Goal: Transaction & Acquisition: Purchase product/service

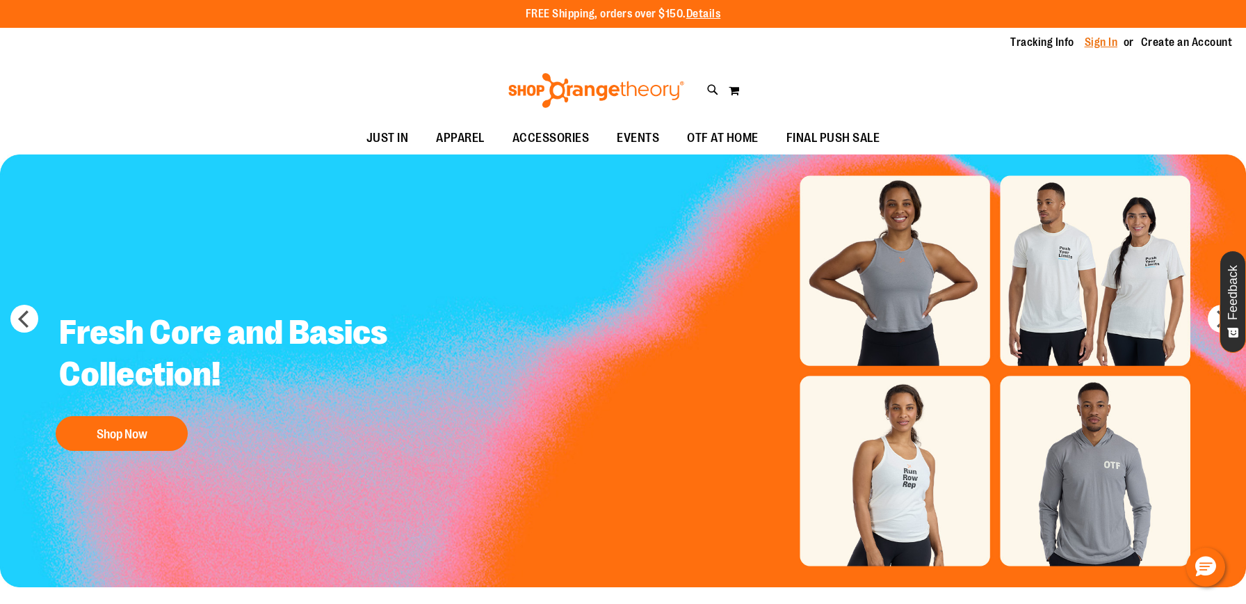
click at [1090, 39] on link "Sign In" at bounding box center [1101, 42] width 33 height 15
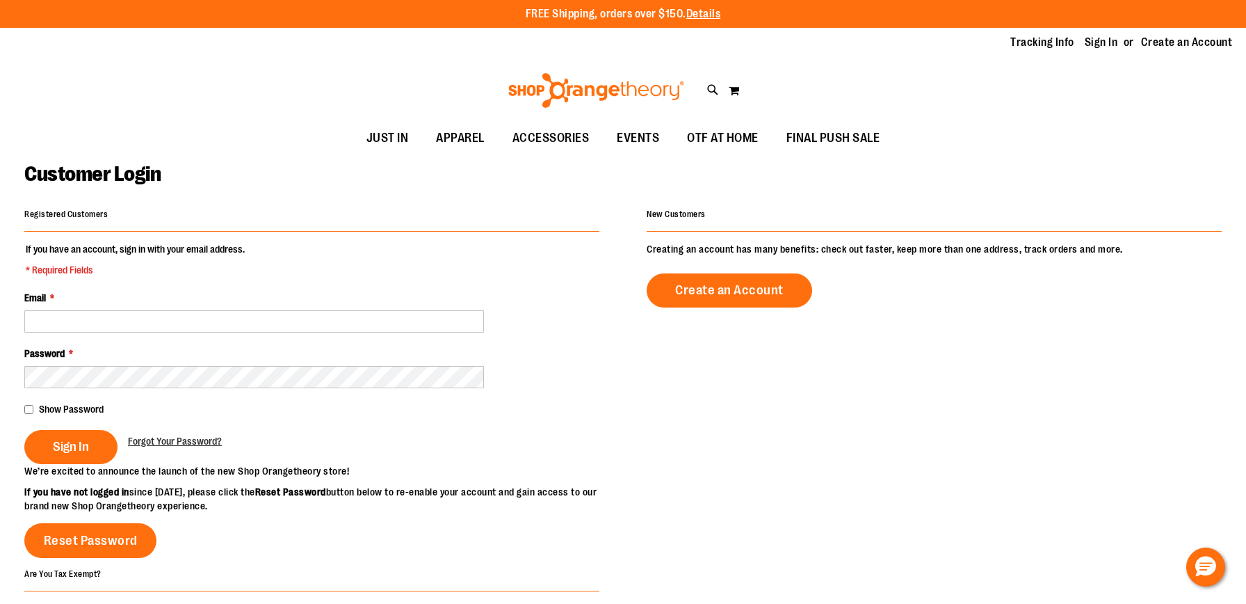
click at [304, 332] on fieldset "If you have an account, sign in with your email address. * Required Fields Emai…" at bounding box center [311, 353] width 575 height 222
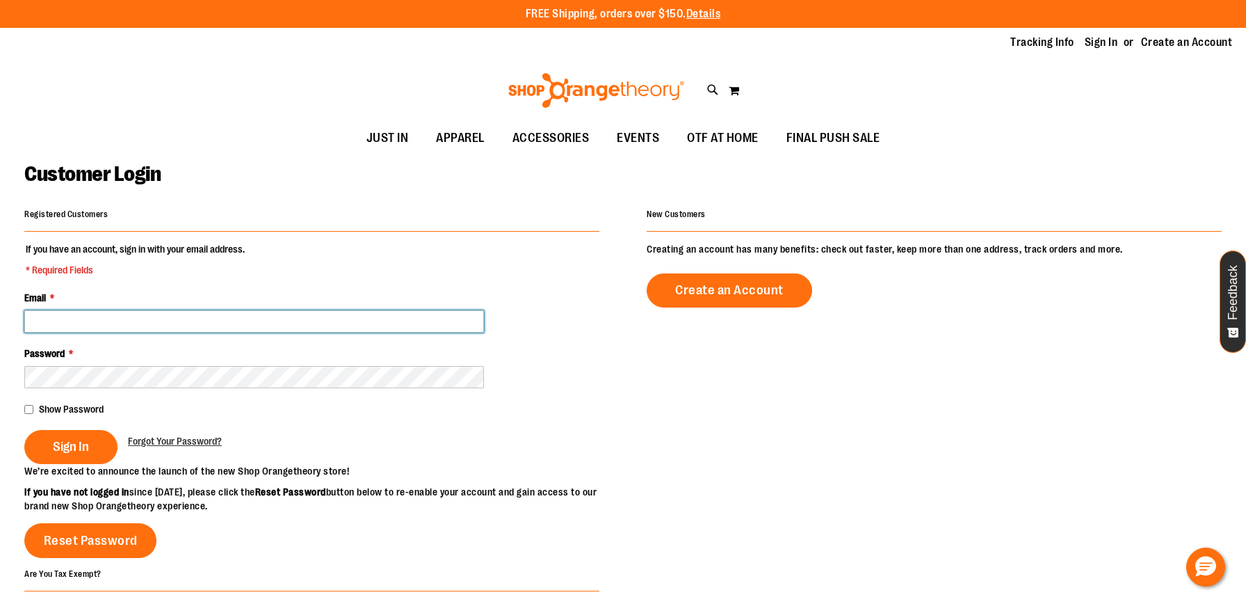
click at [304, 328] on input "Email *" at bounding box center [254, 321] width 460 height 22
type input "**********"
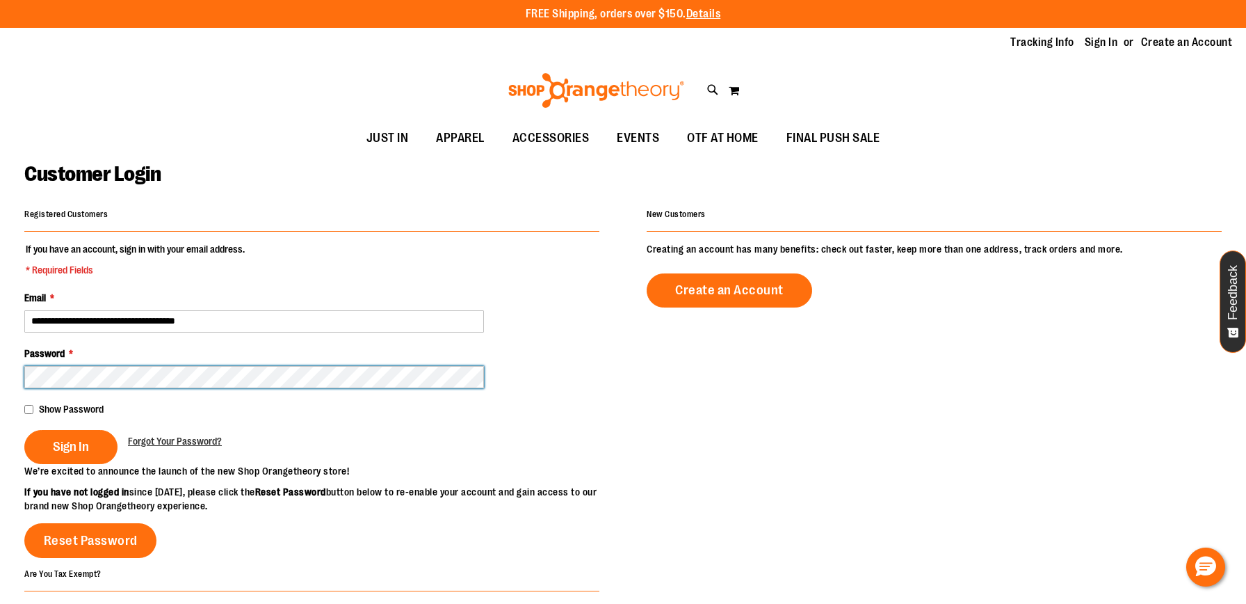
click at [24, 430] on button "Sign In" at bounding box center [70, 447] width 93 height 34
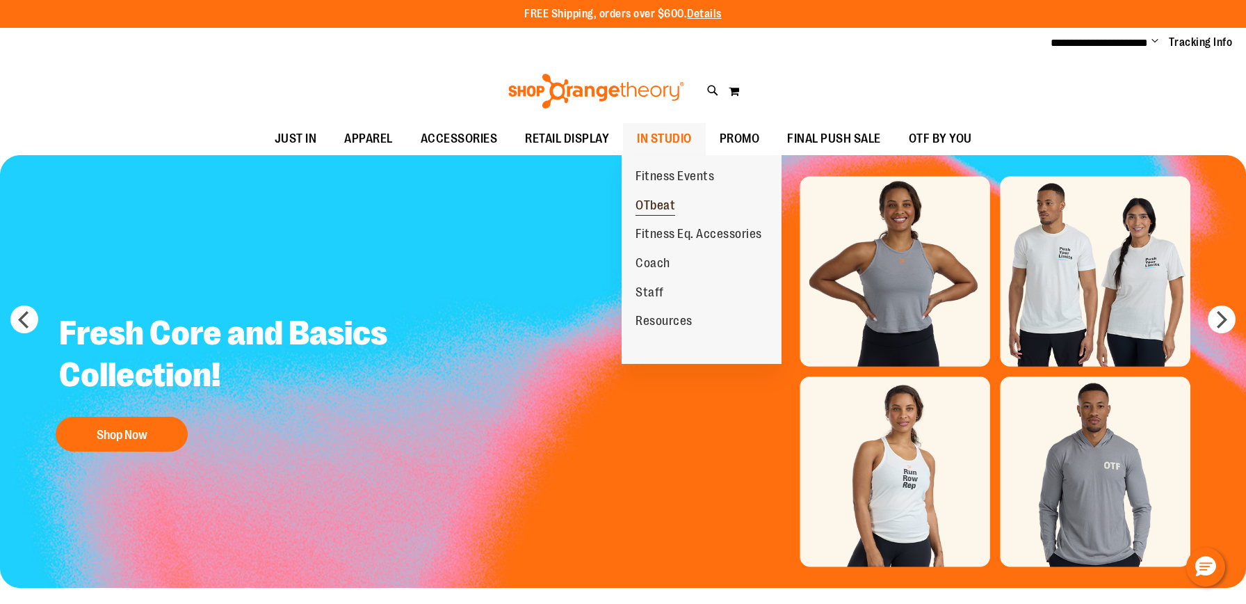
click at [671, 207] on span "OTbeat" at bounding box center [656, 206] width 40 height 17
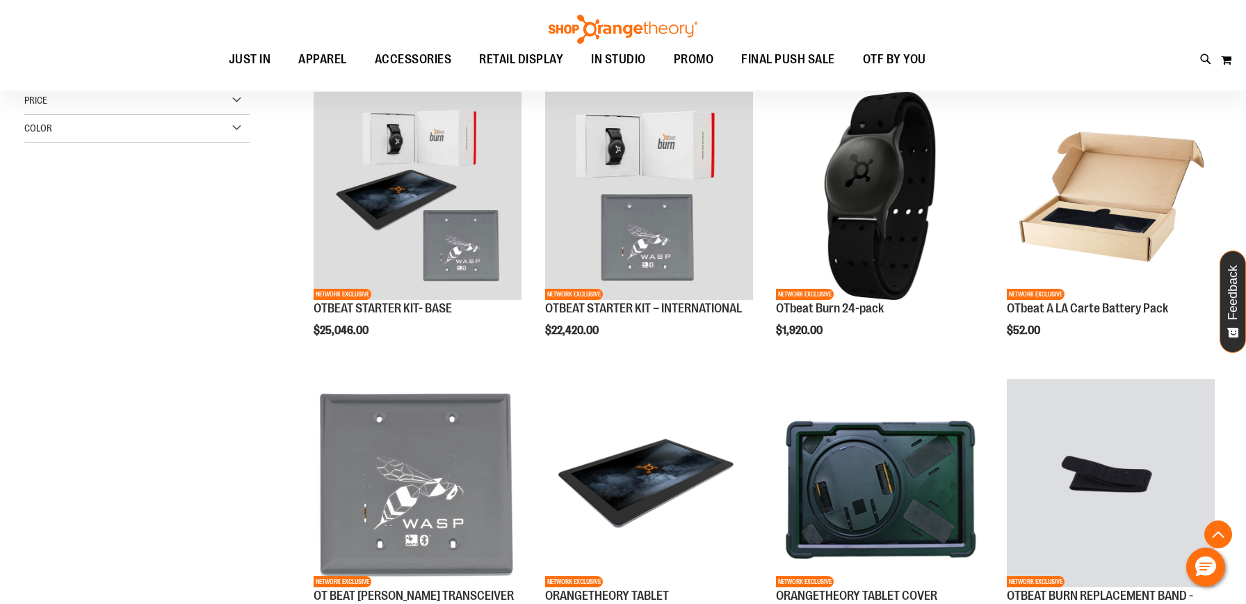
scroll to position [471, 0]
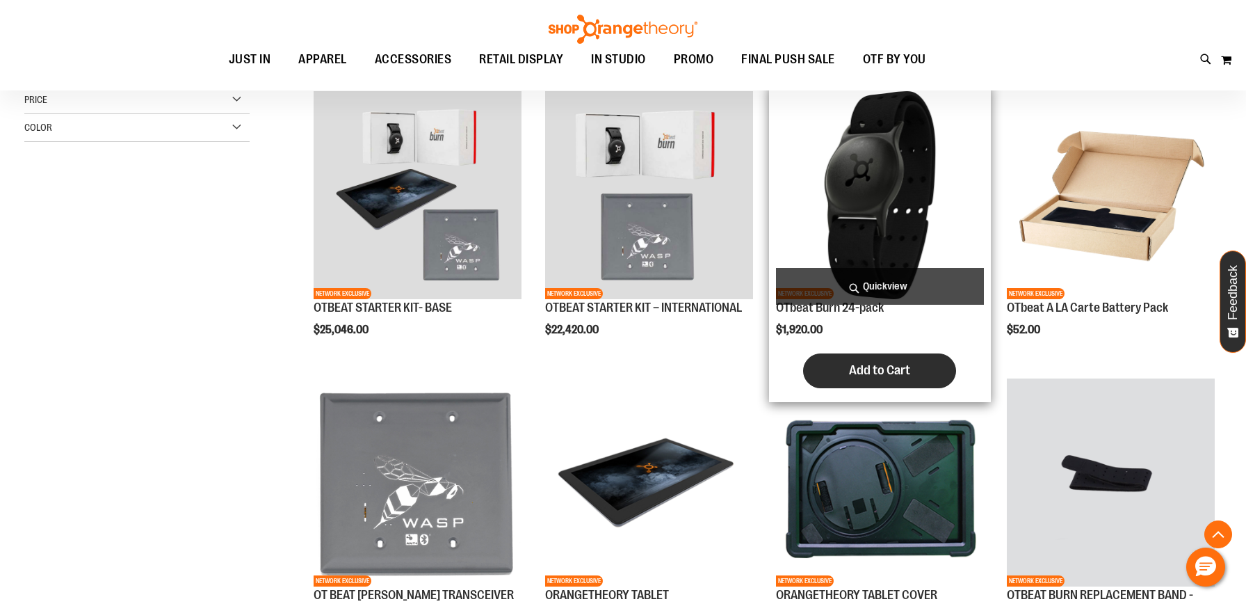
click at [844, 377] on button "Add to Cart" at bounding box center [879, 370] width 153 height 35
click at [882, 367] on span "Add to Cart" at bounding box center [879, 369] width 61 height 15
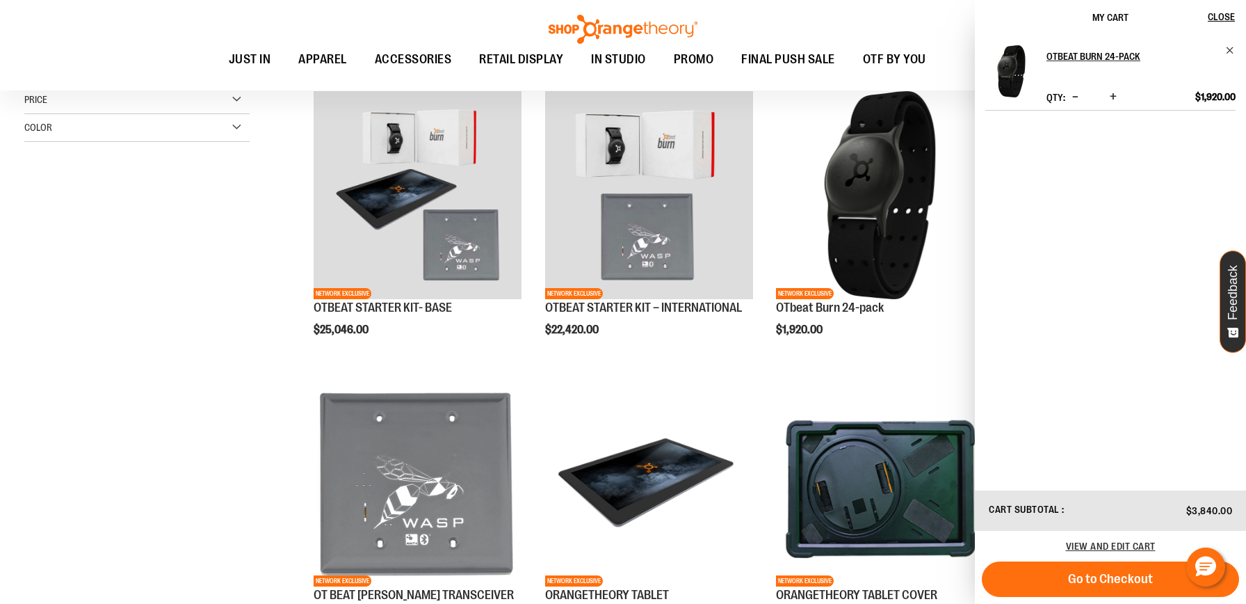
click at [1078, 102] on span "Decrease product quantity" at bounding box center [1075, 97] width 6 height 14
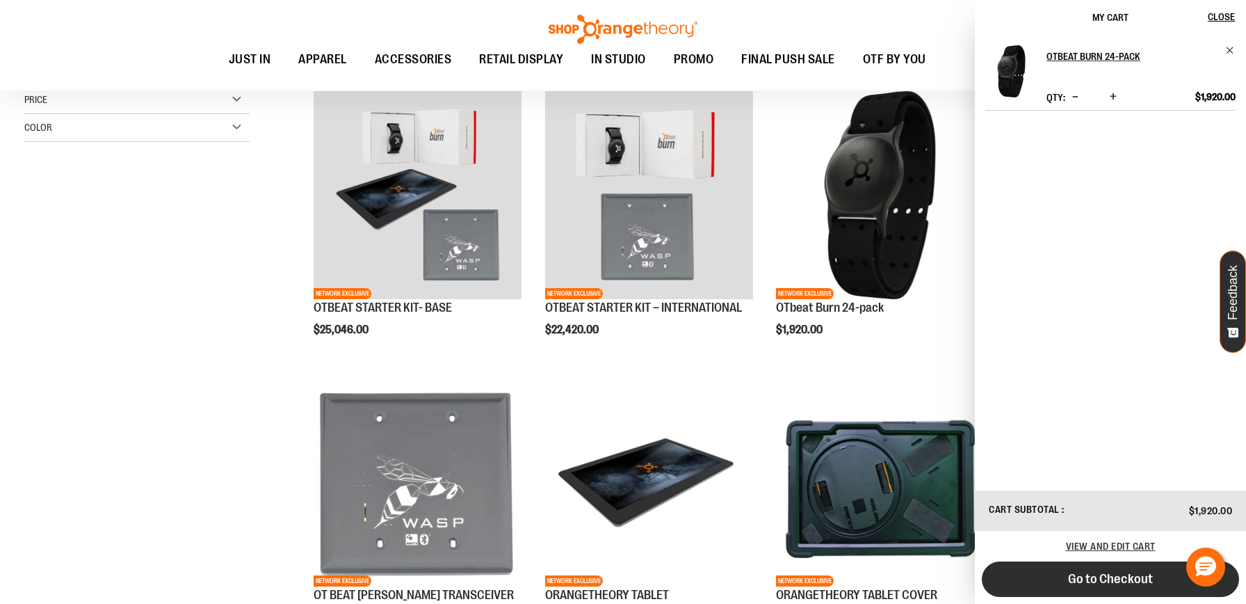
click at [1098, 575] on span "Go to Checkout" at bounding box center [1110, 578] width 85 height 15
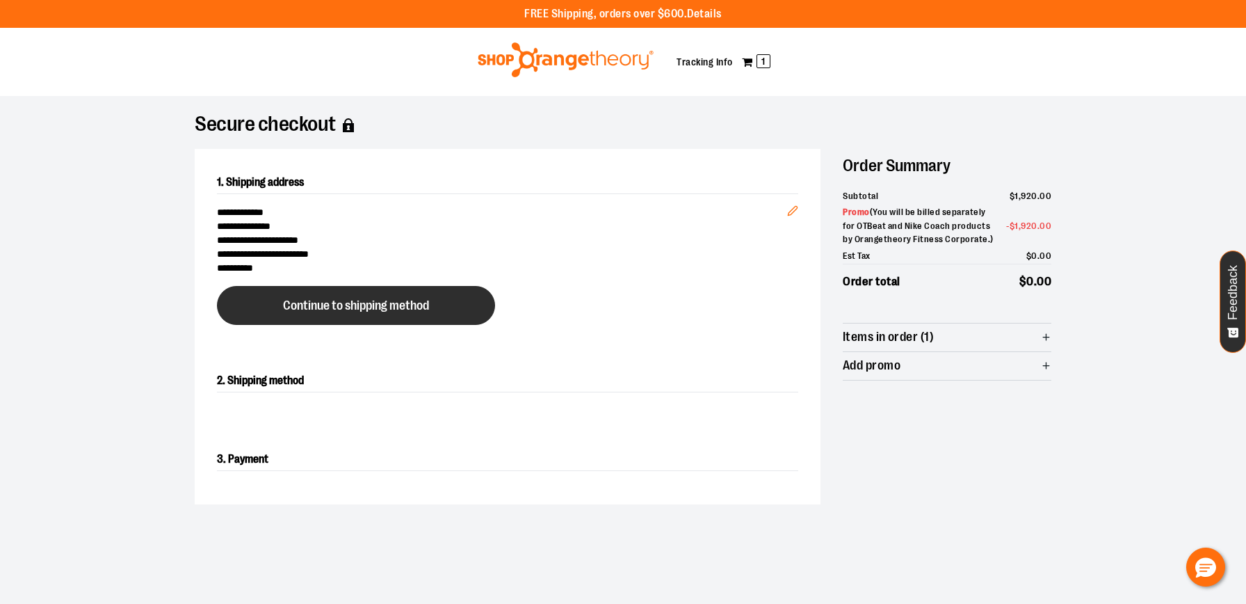
click at [412, 303] on span "Continue to shipping method" at bounding box center [356, 305] width 146 height 13
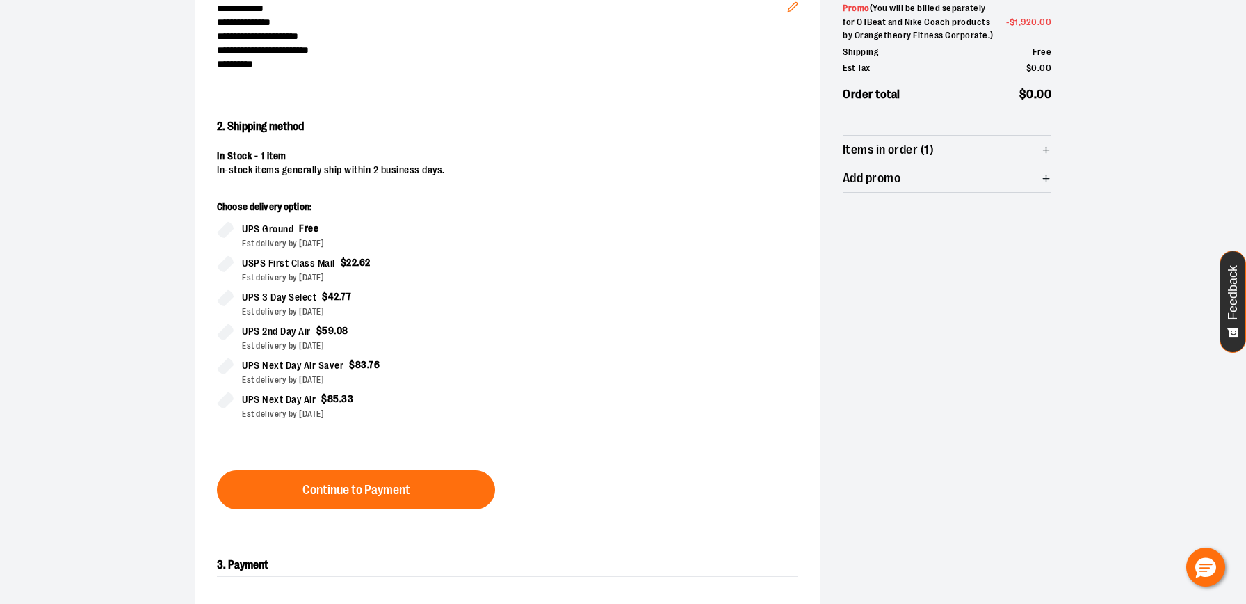
scroll to position [237, 0]
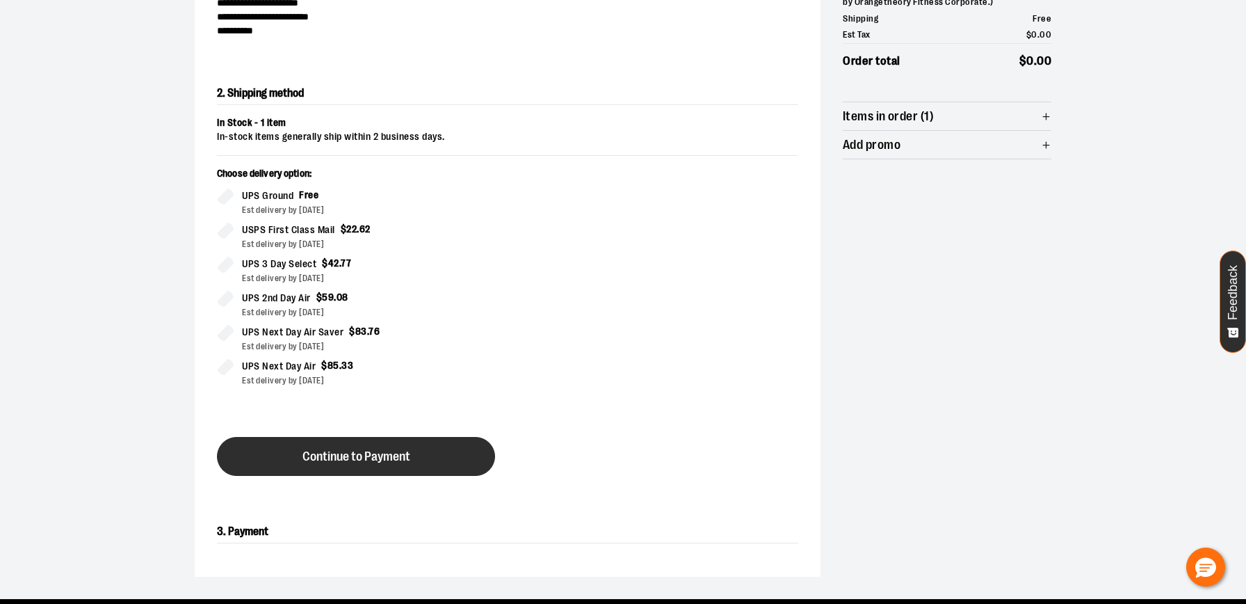
click at [431, 444] on button "Continue to Payment" at bounding box center [356, 456] width 278 height 39
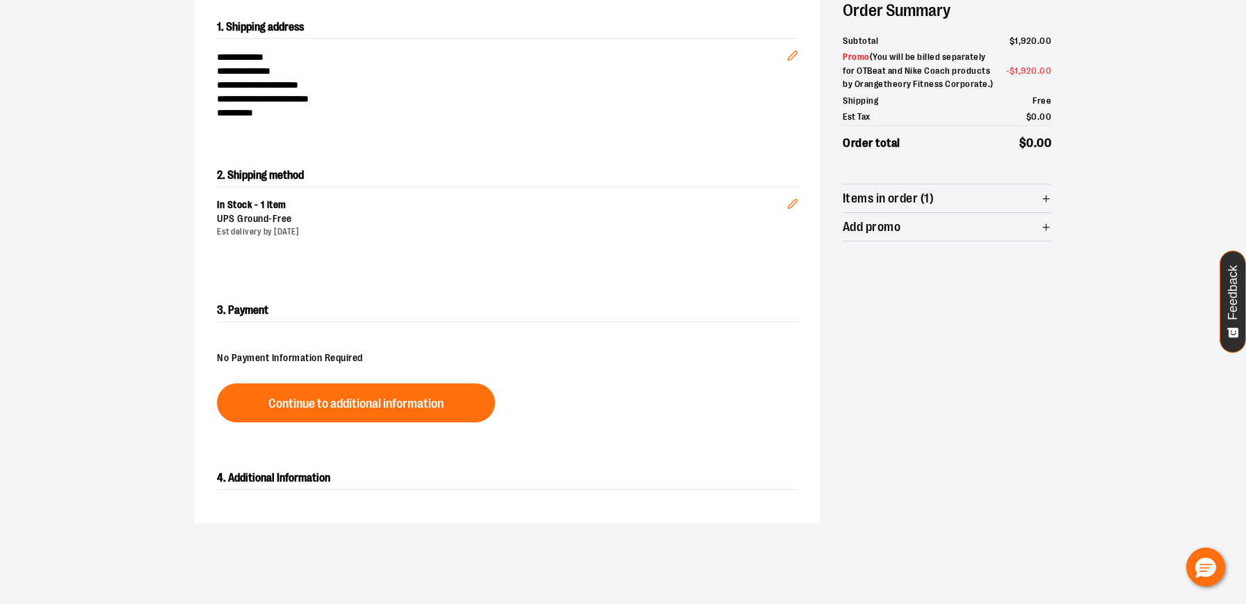
scroll to position [153, 0]
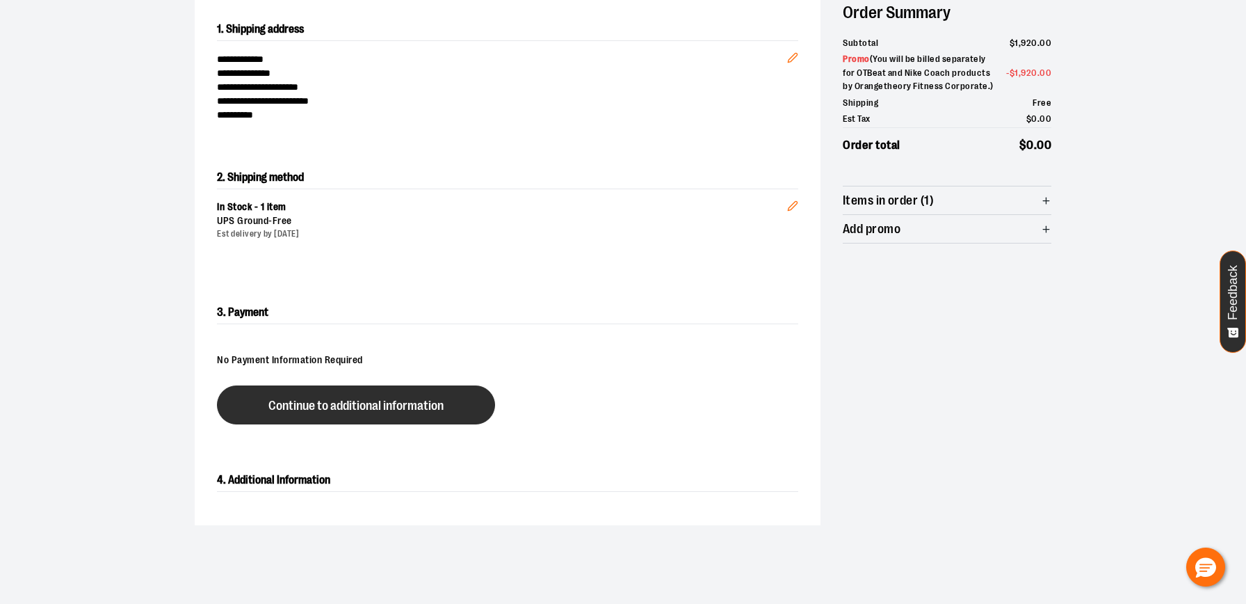
click at [319, 399] on span "Continue to additional information" at bounding box center [355, 405] width 175 height 13
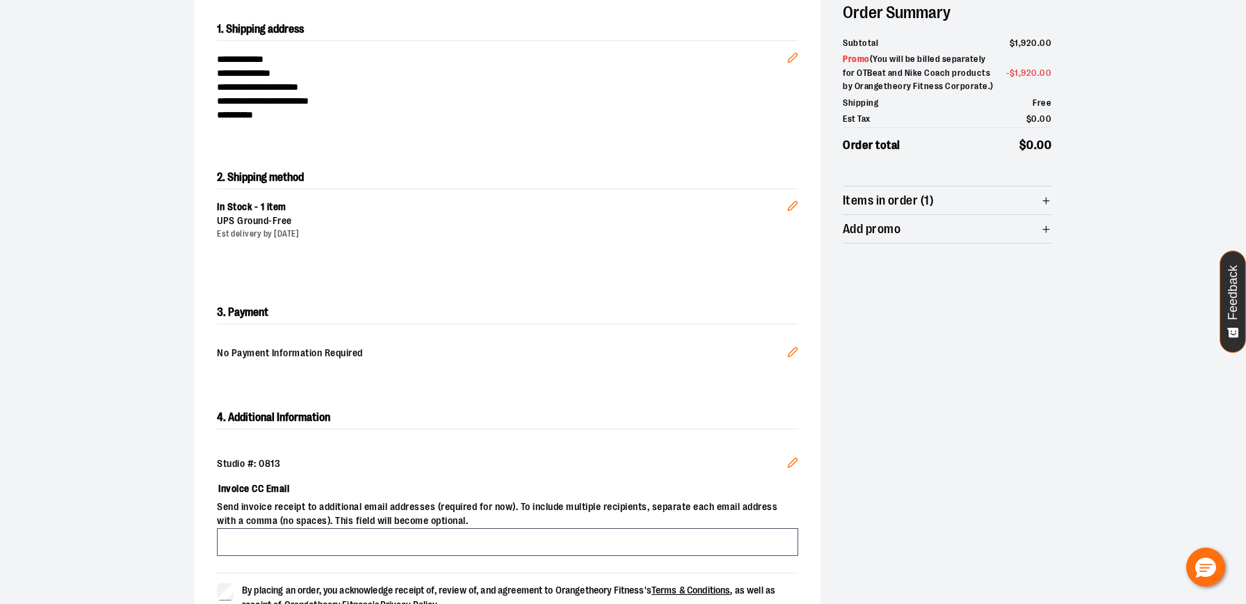
click at [1211, 451] on div at bounding box center [623, 451] width 1246 height 0
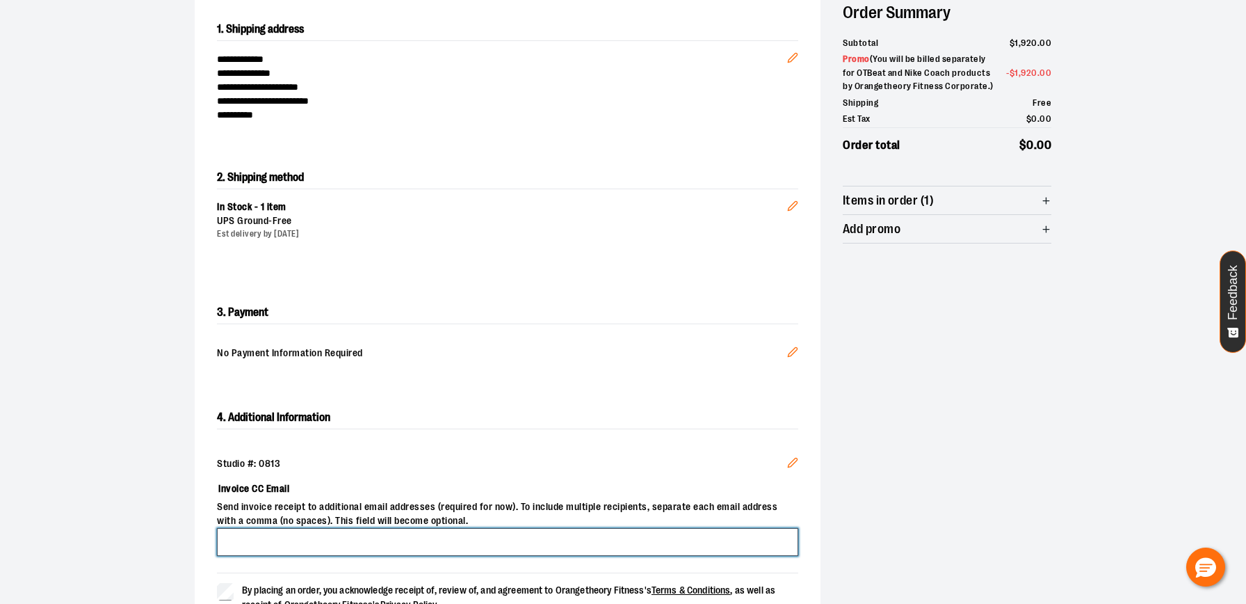
click at [360, 539] on input "Invoice CC Email" at bounding box center [507, 542] width 581 height 28
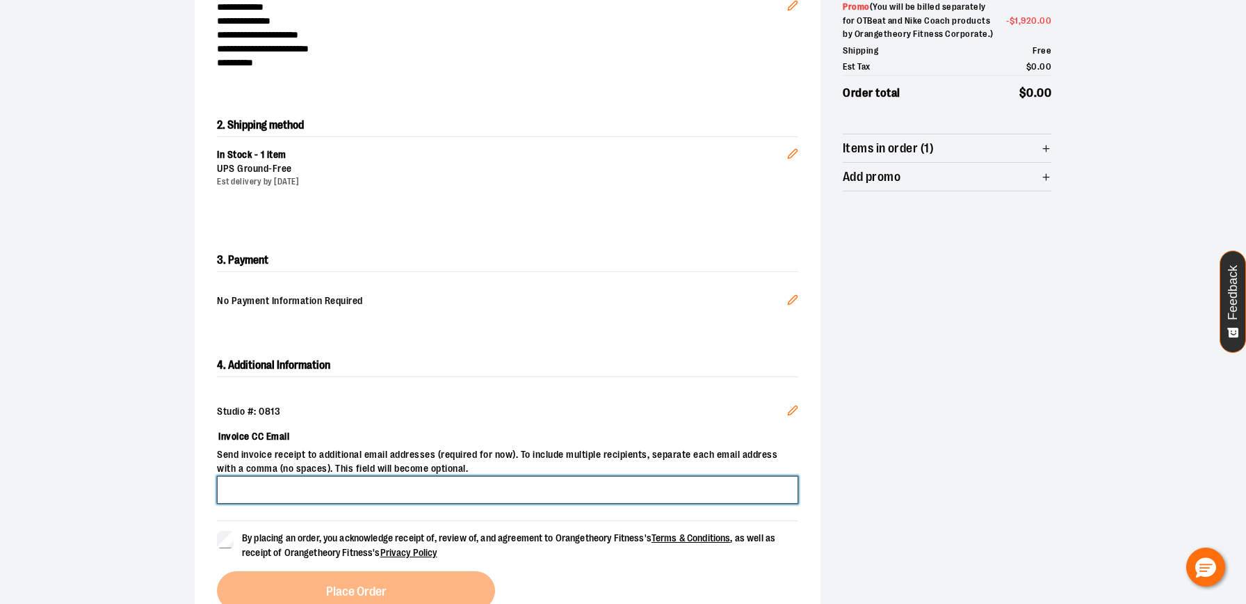
scroll to position [208, 0]
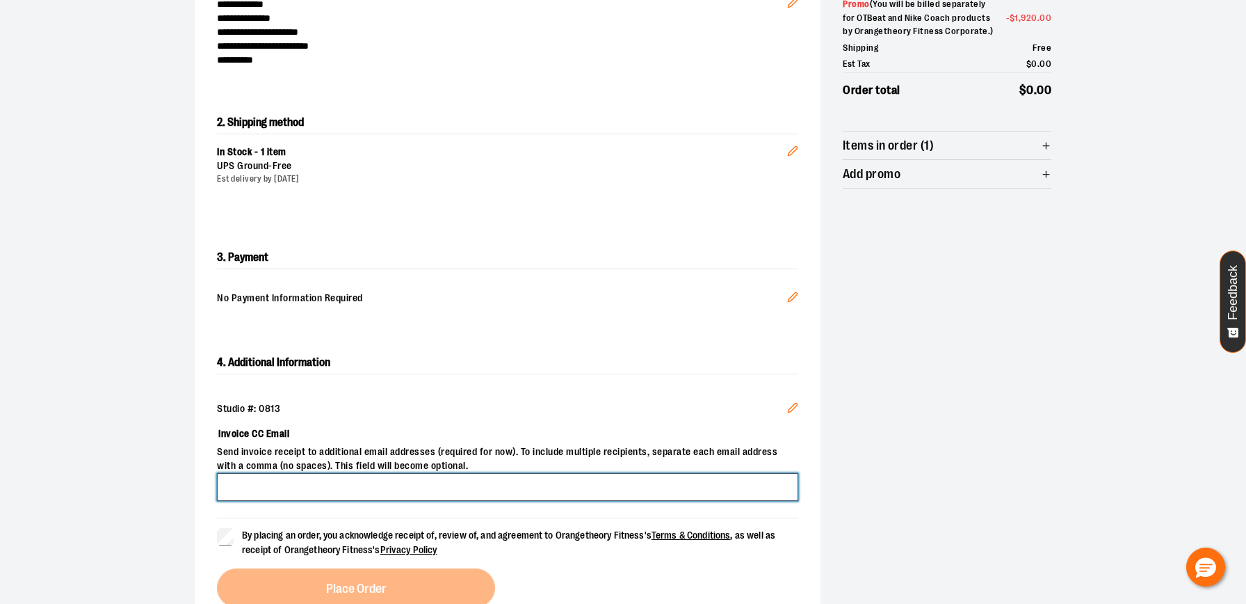
click at [355, 497] on input "Invoice CC Email" at bounding box center [507, 487] width 581 height 28
type input "**********"
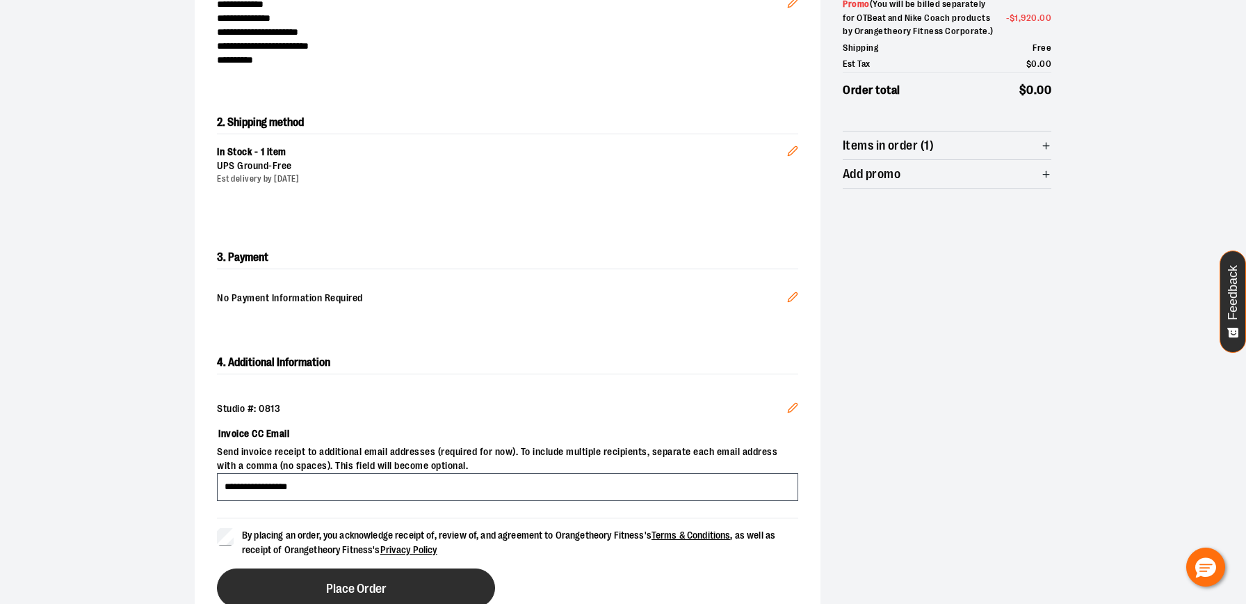
click at [319, 587] on button "Place Order" at bounding box center [356, 587] width 278 height 39
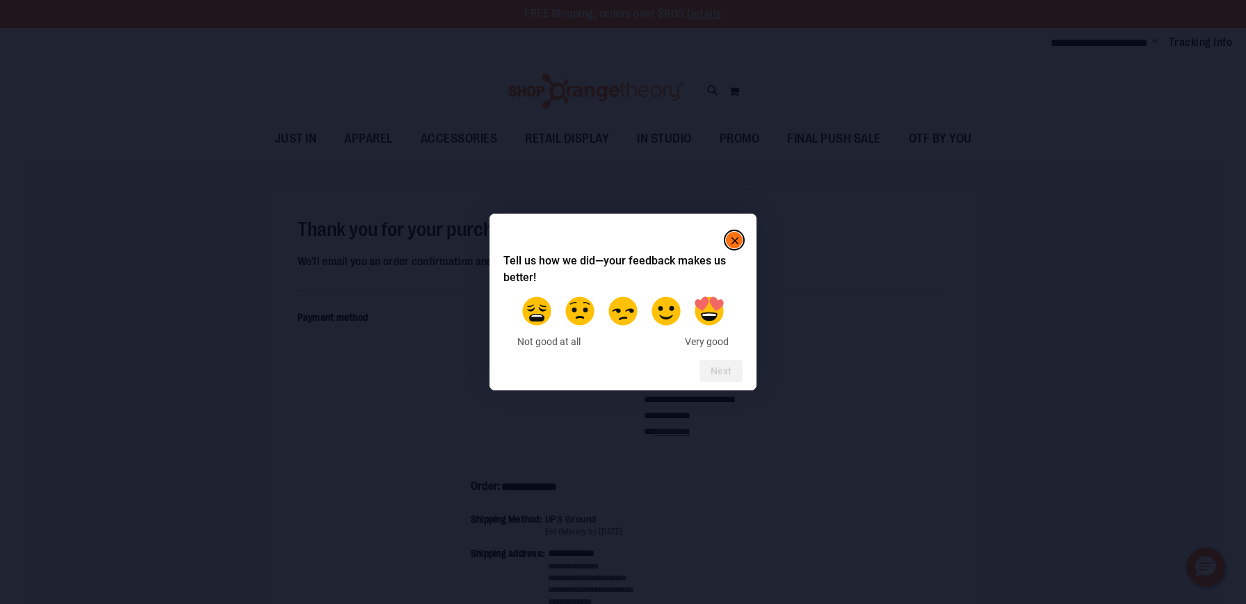
click at [736, 232] on div at bounding box center [623, 239] width 239 height 25
click at [736, 240] on icon "Close" at bounding box center [735, 240] width 7 height 7
